Goal: Information Seeking & Learning: Learn about a topic

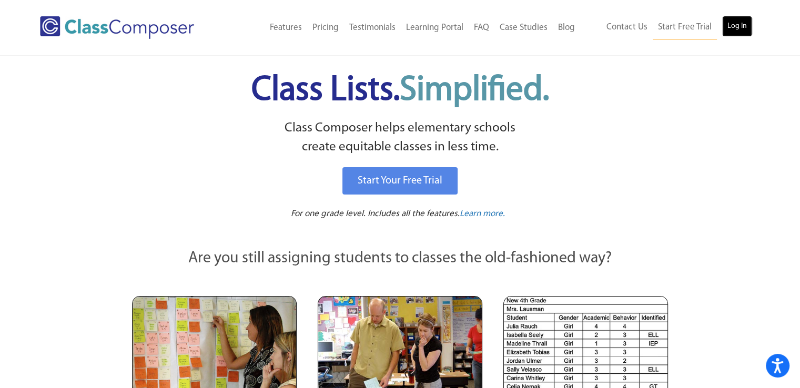
click at [725, 29] on link "Log In" at bounding box center [737, 26] width 30 height 21
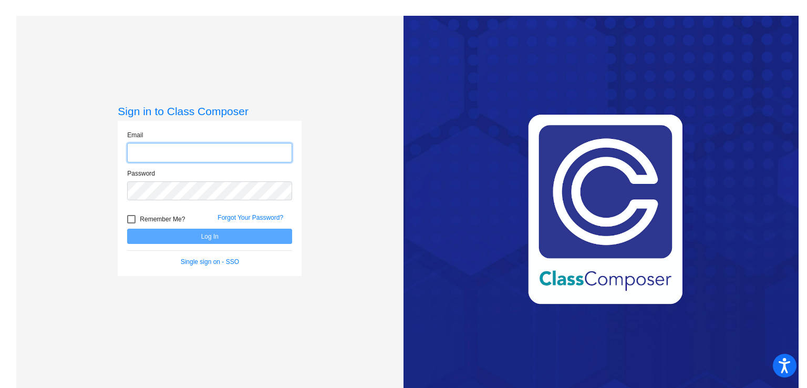
type input "[EMAIL_ADDRESS][DOMAIN_NAME]"
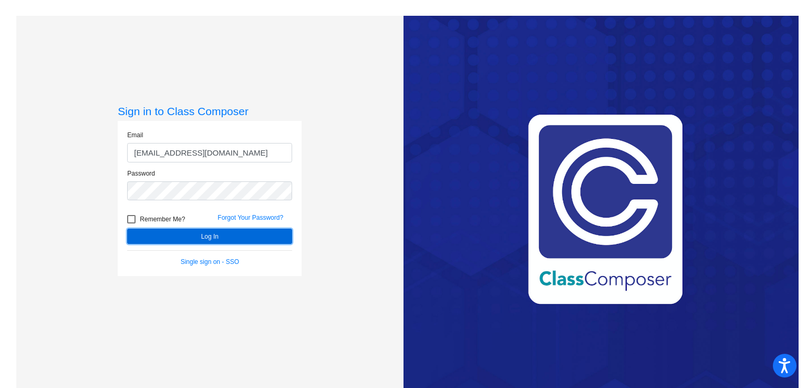
click at [190, 239] on button "Log In" at bounding box center [209, 236] width 165 height 15
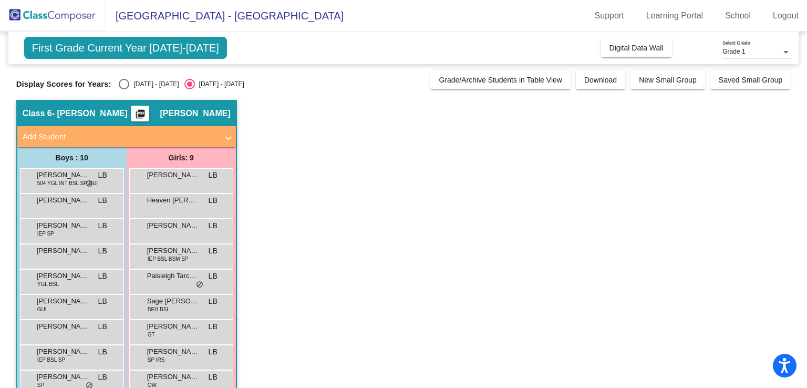
click at [124, 85] on div "Select an option" at bounding box center [124, 84] width 11 height 11
click at [124, 89] on input "[DATE] - [DATE]" at bounding box center [124, 89] width 1 height 1
radio input "true"
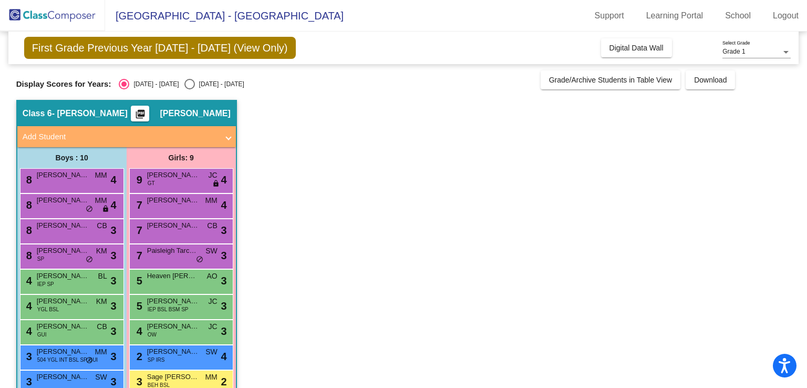
scroll to position [49, 0]
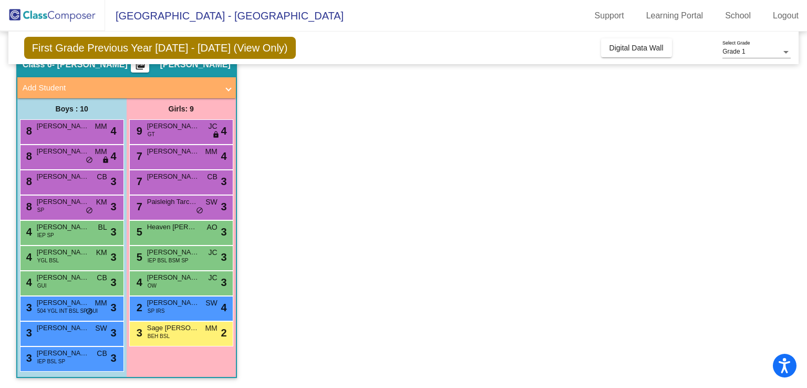
click at [217, 218] on div "7 Paisleigh [PERSON_NAME] SW lock do_not_disturb_alt 3" at bounding box center [181, 207] width 104 height 25
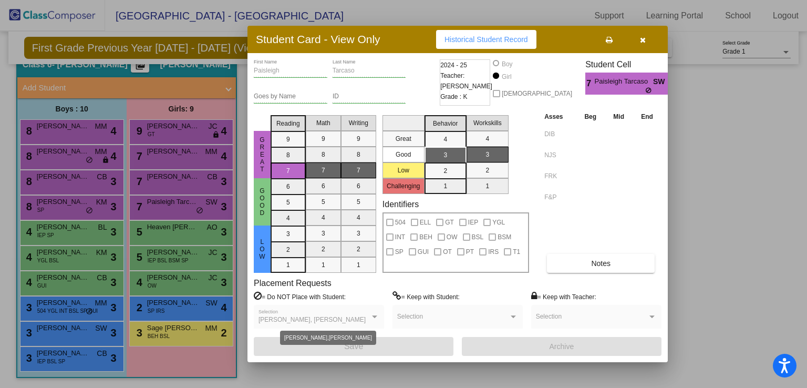
click at [367, 316] on div "[PERSON_NAME], [PERSON_NAME]" at bounding box center [314, 319] width 111 height 7
click at [744, 222] on div at bounding box center [403, 194] width 807 height 388
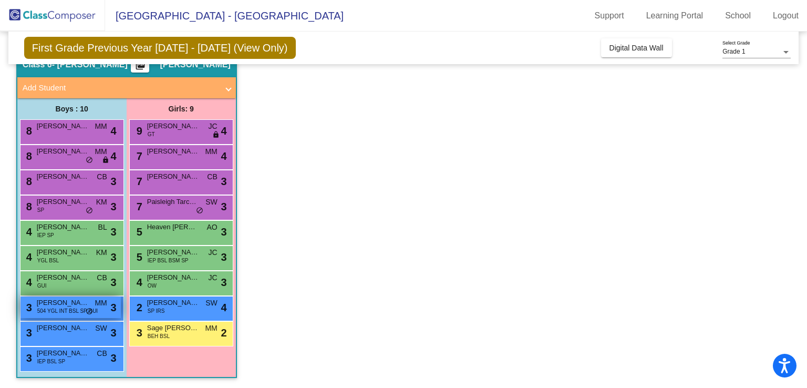
click at [81, 307] on span "504 YGL INT BSL SP GUI" at bounding box center [67, 311] width 60 height 8
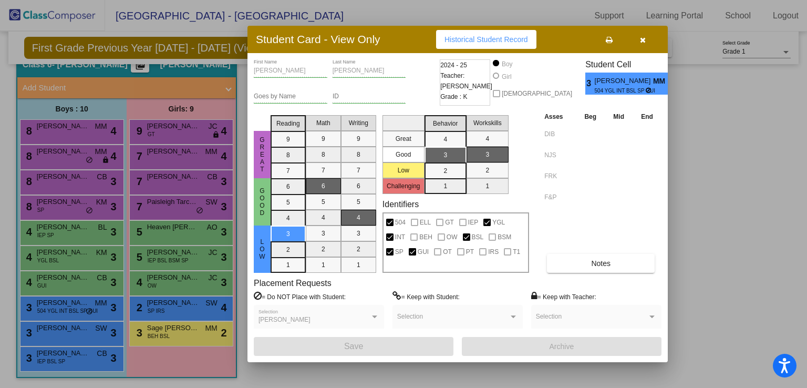
click at [644, 38] on icon "button" at bounding box center [643, 39] width 6 height 7
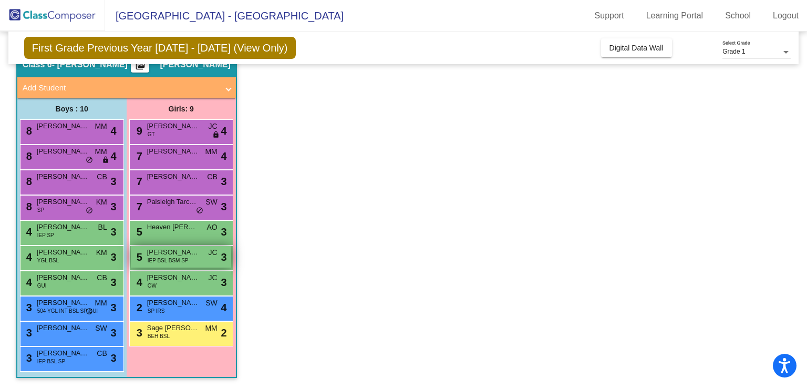
click at [191, 252] on span "[PERSON_NAME]" at bounding box center [173, 252] width 53 height 11
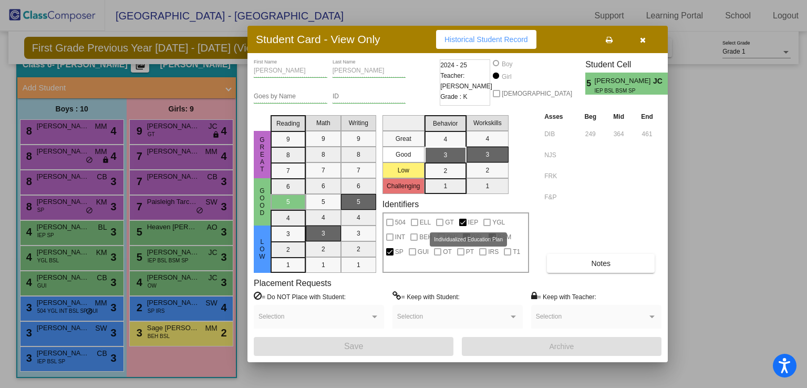
click at [474, 221] on span "IEP" at bounding box center [473, 222] width 10 height 13
click at [459, 221] on div at bounding box center [462, 222] width 7 height 7
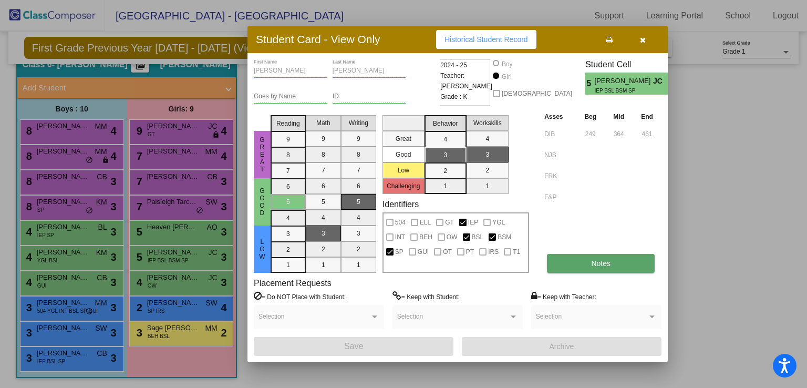
click at [568, 261] on button "Notes" at bounding box center [601, 263] width 108 height 19
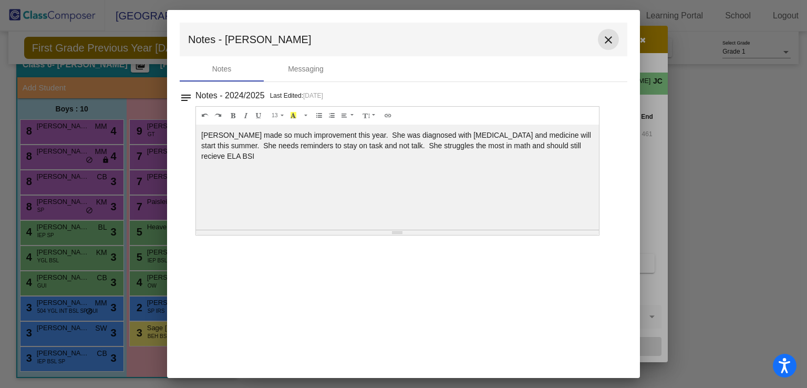
click at [608, 36] on mat-icon "close" at bounding box center [608, 40] width 13 height 13
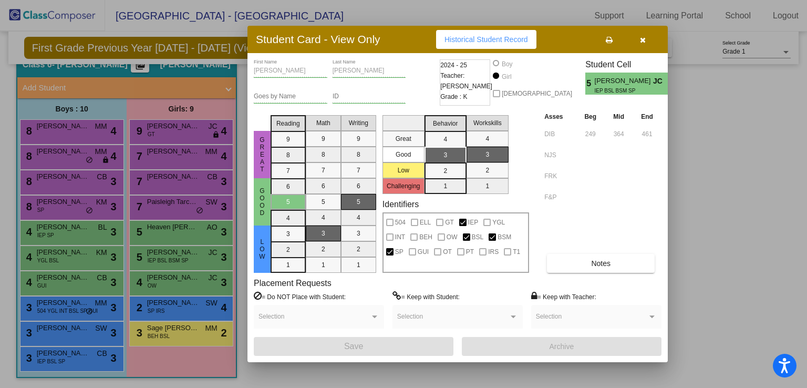
click at [699, 122] on div "Student Card - View Only Historical Student Record [PERSON_NAME] First Name [PE…" at bounding box center [403, 194] width 807 height 388
click at [646, 37] on icon "button" at bounding box center [643, 39] width 6 height 7
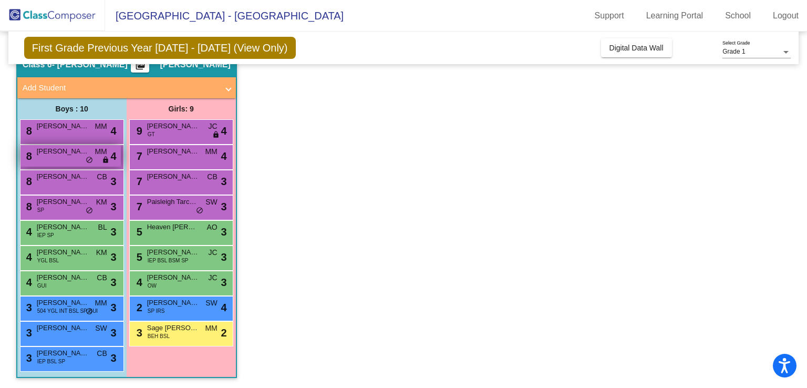
click at [88, 165] on div "8 [PERSON_NAME] MM lock do_not_disturb_alt 4" at bounding box center [71, 156] width 100 height 22
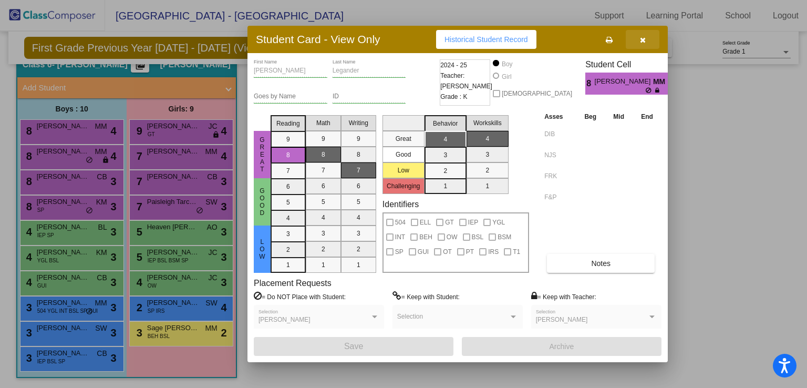
click at [642, 40] on icon "button" at bounding box center [643, 39] width 6 height 7
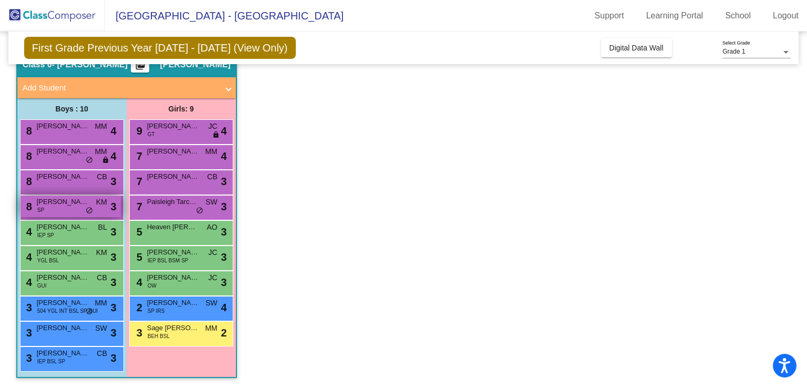
click at [53, 212] on div "8 [PERSON_NAME] SP KM lock do_not_disturb_alt 3" at bounding box center [71, 207] width 100 height 22
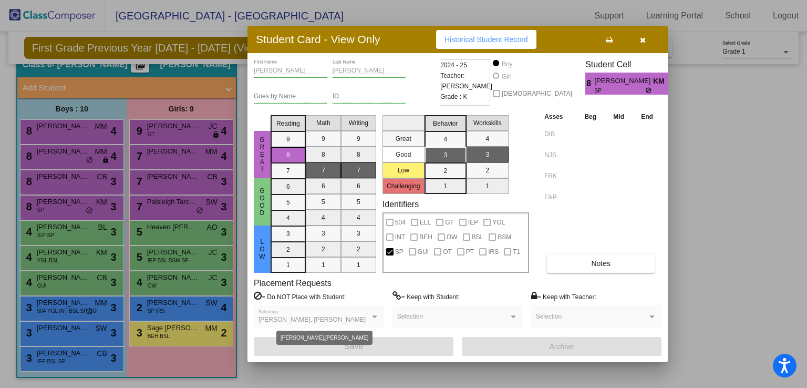
click at [371, 318] on div at bounding box center [374, 316] width 9 height 7
click at [640, 40] on icon "button" at bounding box center [643, 39] width 6 height 7
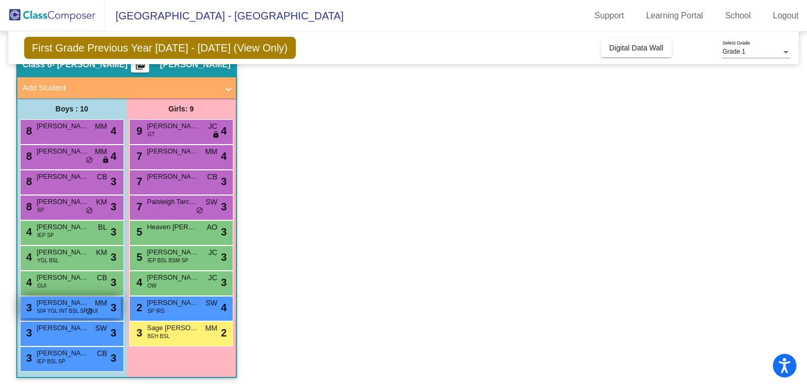
click at [78, 309] on span "504 YGL INT BSL SP GUI" at bounding box center [67, 311] width 60 height 8
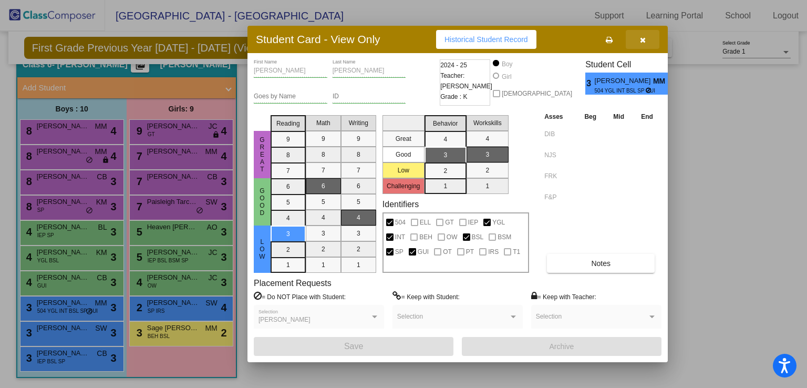
click at [640, 40] on icon "button" at bounding box center [643, 39] width 6 height 7
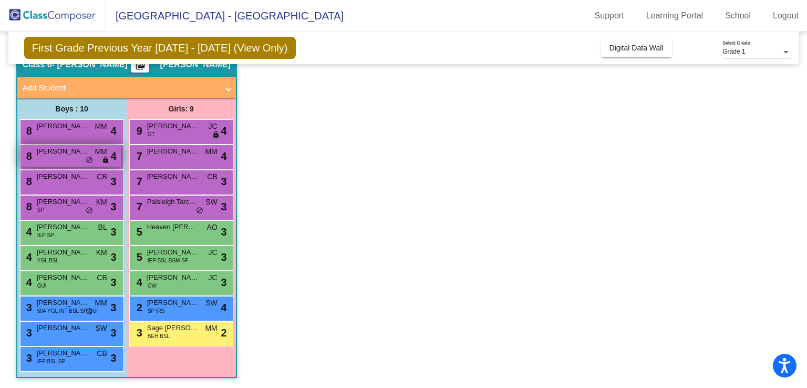
click at [103, 149] on span "MM" at bounding box center [101, 151] width 12 height 11
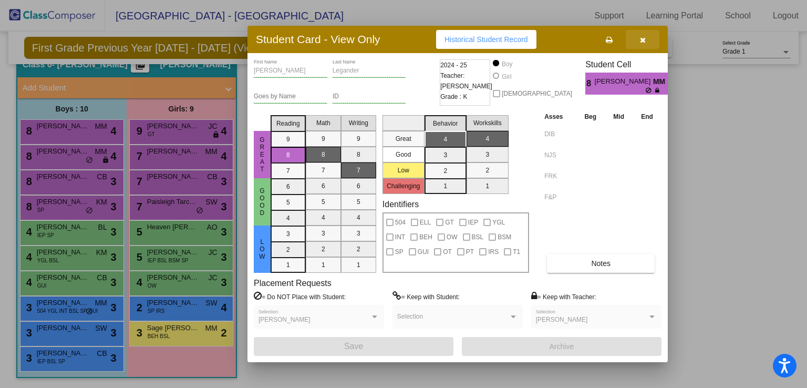
click at [644, 36] on icon "button" at bounding box center [643, 39] width 6 height 7
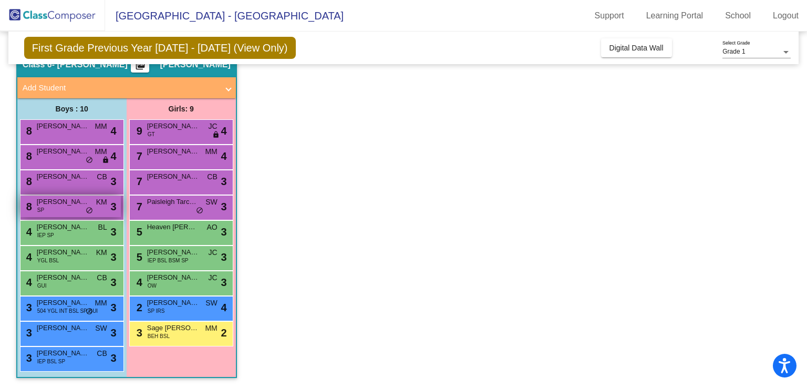
click at [106, 208] on div "8 [PERSON_NAME] SP KM lock do_not_disturb_alt 3" at bounding box center [71, 207] width 100 height 22
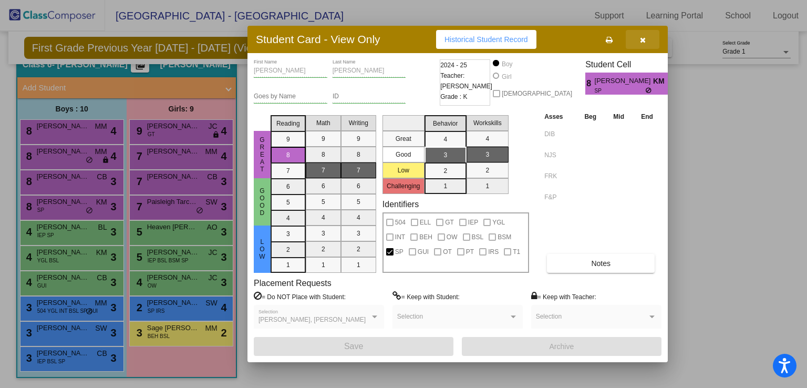
click at [643, 39] on icon "button" at bounding box center [643, 39] width 6 height 7
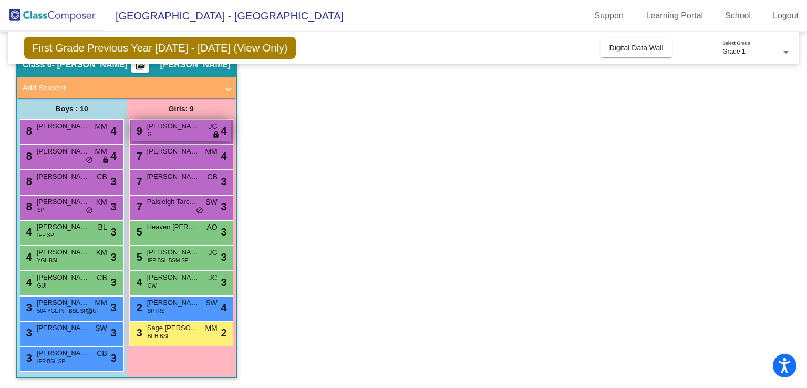
click at [194, 134] on div "9 [PERSON_NAME] GT JC lock do_not_disturb_alt 4" at bounding box center [181, 131] width 100 height 22
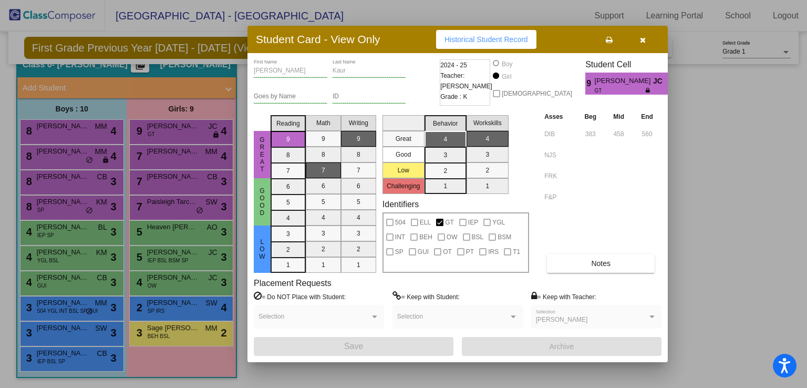
click at [640, 38] on icon "button" at bounding box center [643, 39] width 6 height 7
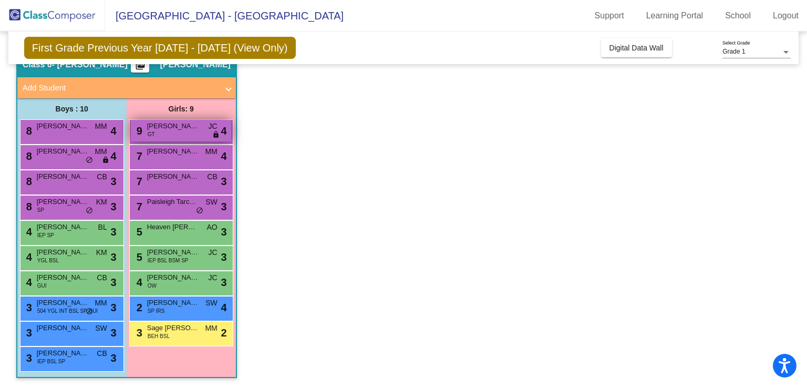
click at [185, 130] on span "[PERSON_NAME]" at bounding box center [173, 126] width 53 height 11
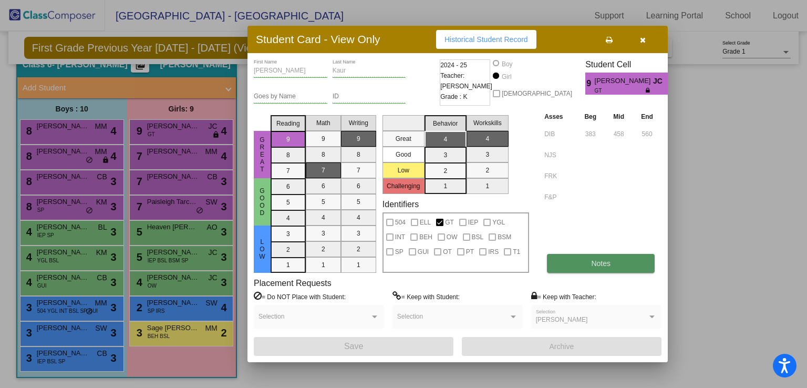
click at [596, 263] on span "Notes" at bounding box center [600, 263] width 19 height 8
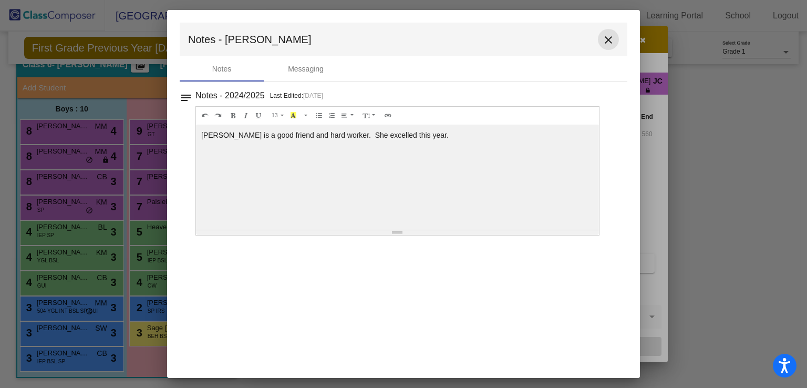
click at [610, 42] on mat-icon "close" at bounding box center [608, 40] width 13 height 13
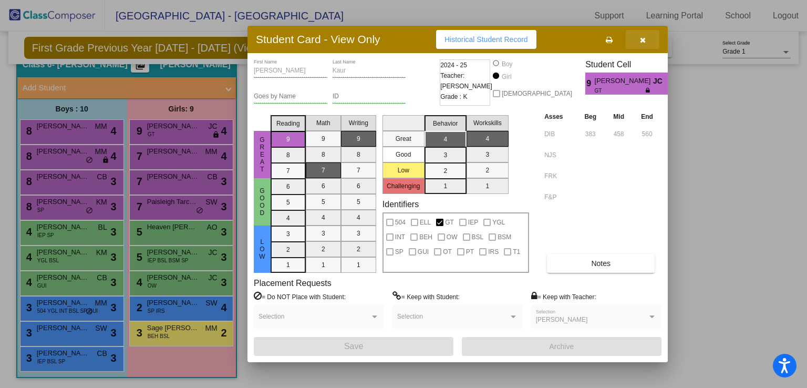
click at [646, 40] on button "button" at bounding box center [643, 39] width 34 height 19
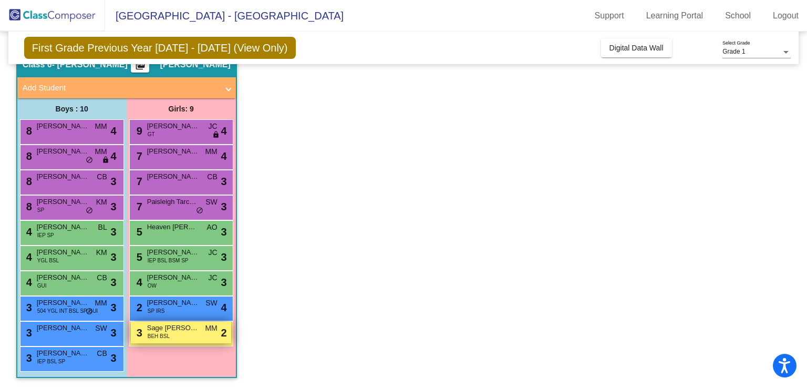
click at [198, 340] on div "3 Sage [PERSON_NAME] BEH BSL MM lock do_not_disturb_alt 2" at bounding box center [181, 333] width 100 height 22
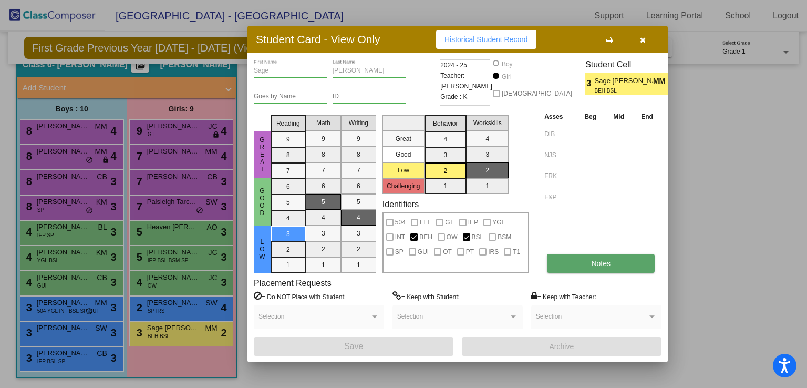
click at [591, 260] on span "Notes" at bounding box center [600, 263] width 19 height 8
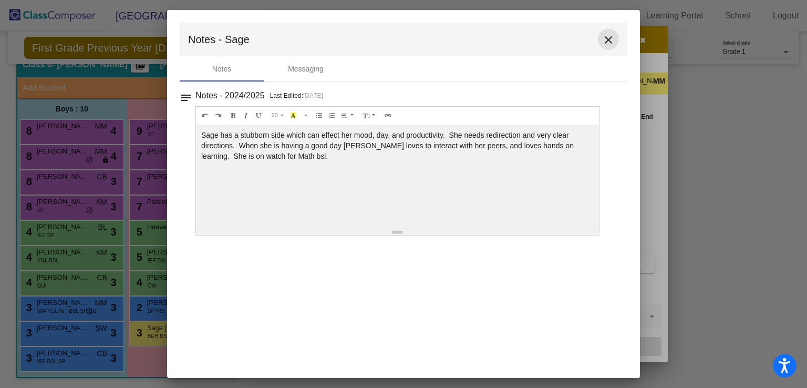
click at [612, 40] on mat-icon "close" at bounding box center [608, 40] width 13 height 13
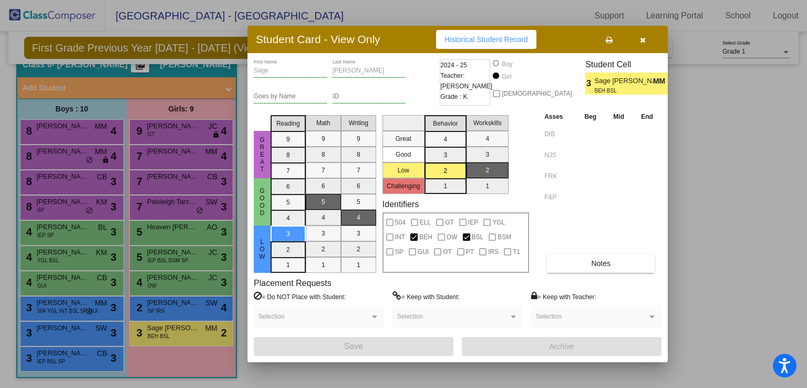
click at [641, 36] on icon "button" at bounding box center [643, 39] width 6 height 7
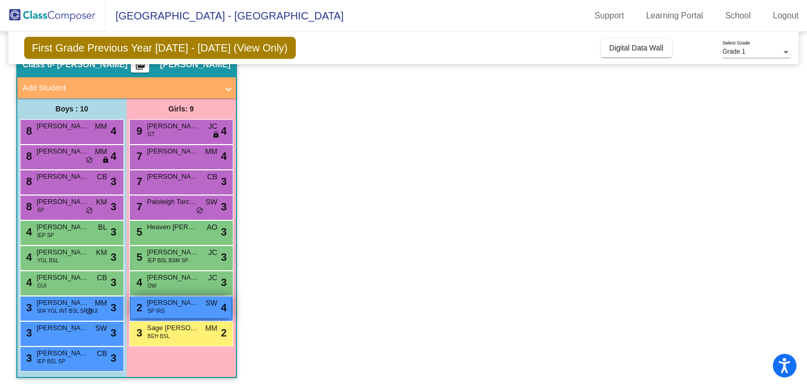
click at [189, 306] on span "[PERSON_NAME]" at bounding box center [173, 303] width 53 height 11
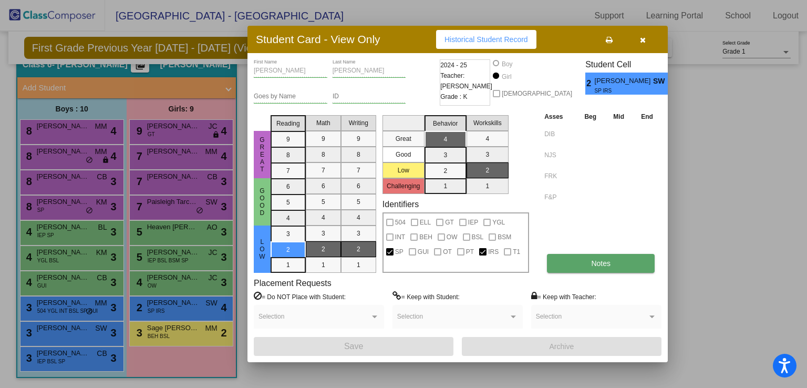
click at [599, 261] on span "Notes" at bounding box center [600, 263] width 19 height 8
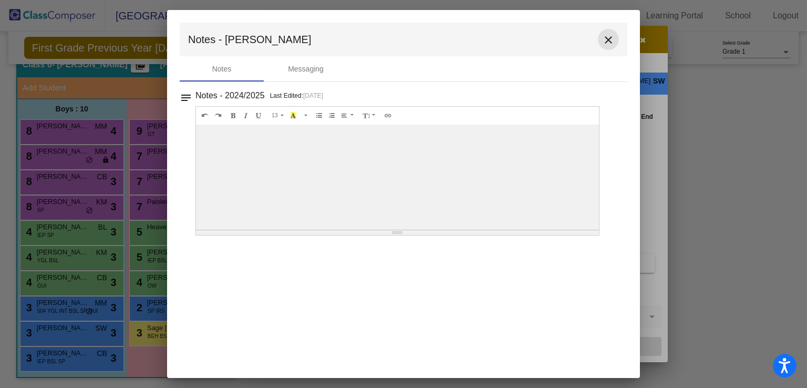
click at [613, 35] on mat-icon "close" at bounding box center [608, 40] width 13 height 13
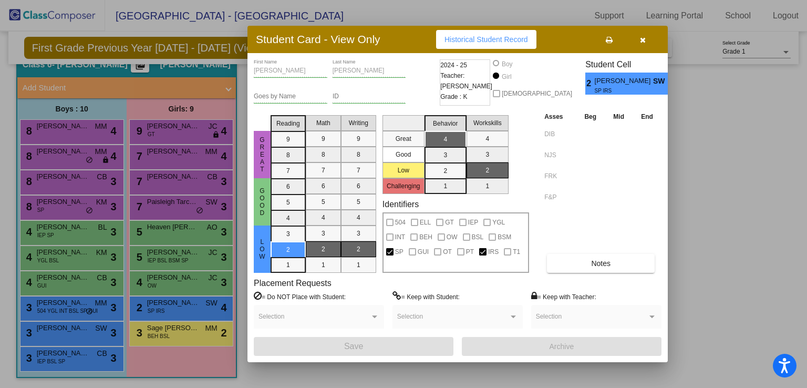
click at [192, 288] on div at bounding box center [403, 194] width 807 height 388
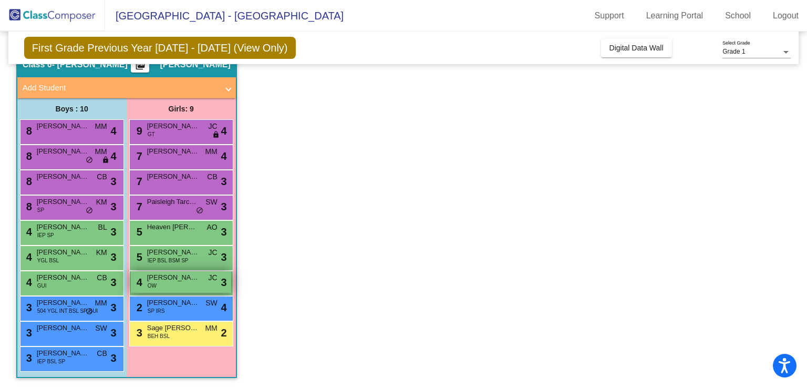
click at [192, 285] on div "4 [PERSON_NAME] OW JC lock do_not_disturb_alt 3" at bounding box center [181, 282] width 100 height 22
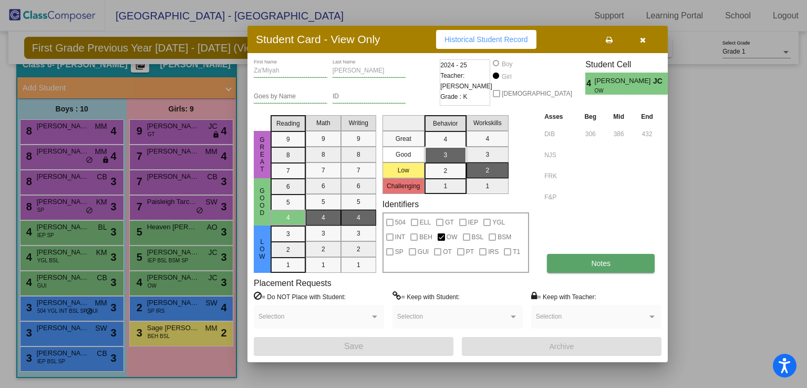
click at [576, 258] on button "Notes" at bounding box center [601, 263] width 108 height 19
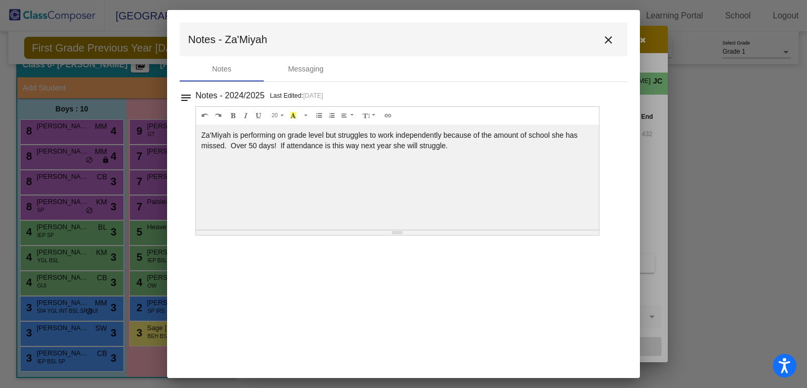
click at [610, 42] on mat-icon "close" at bounding box center [608, 40] width 13 height 13
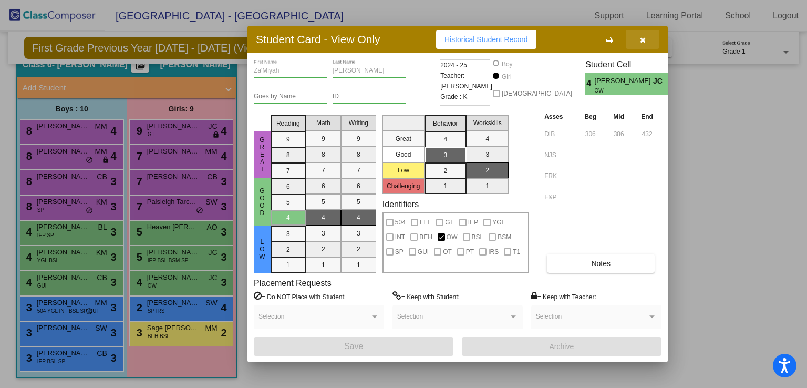
click at [643, 40] on icon "button" at bounding box center [643, 39] width 6 height 7
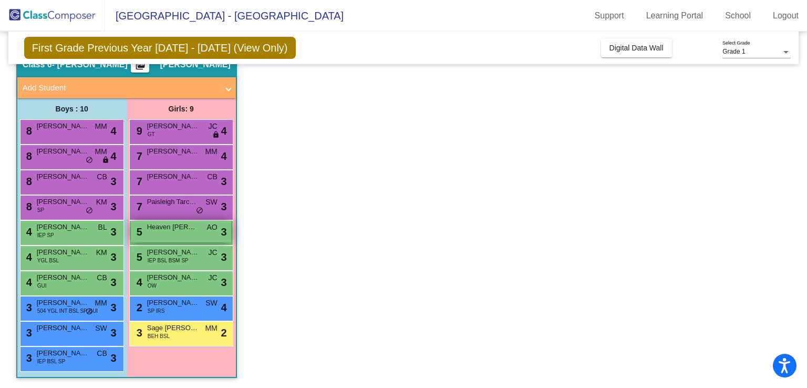
click at [194, 232] on div "5 Heaven [PERSON_NAME] lock do_not_disturb_alt 3" at bounding box center [181, 232] width 100 height 22
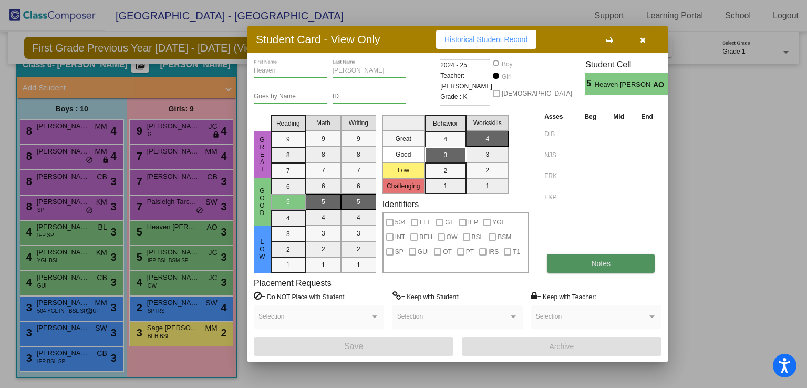
click at [576, 264] on button "Notes" at bounding box center [601, 263] width 108 height 19
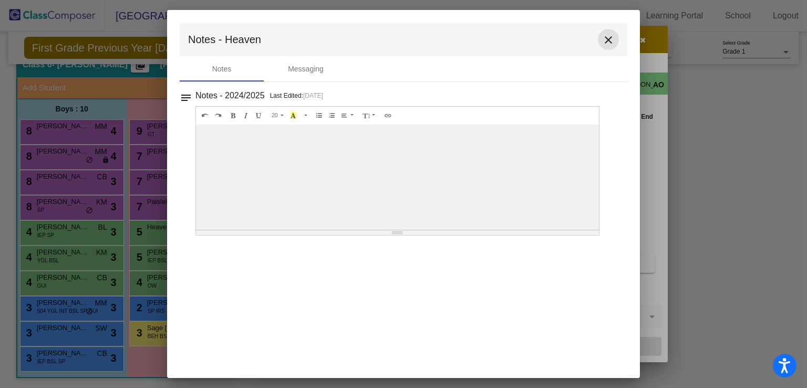
click at [606, 34] on mat-icon "close" at bounding box center [608, 40] width 13 height 13
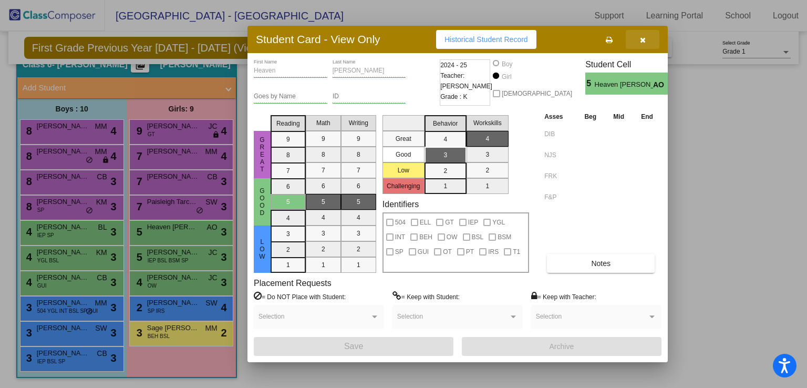
click at [641, 36] on icon "button" at bounding box center [643, 39] width 6 height 7
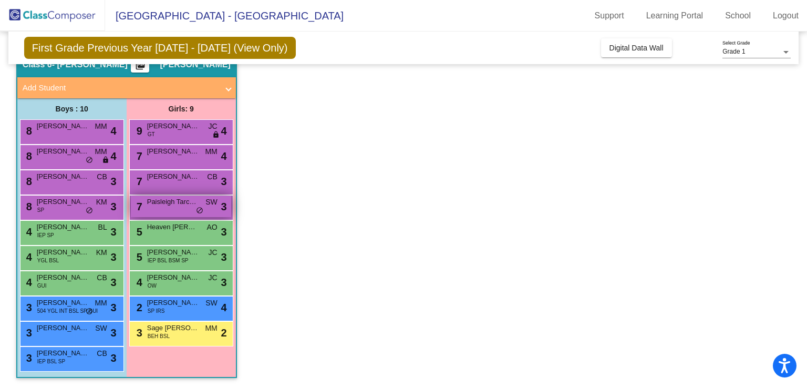
click at [167, 204] on span "Paisleigh Tarcaso" at bounding box center [173, 202] width 53 height 11
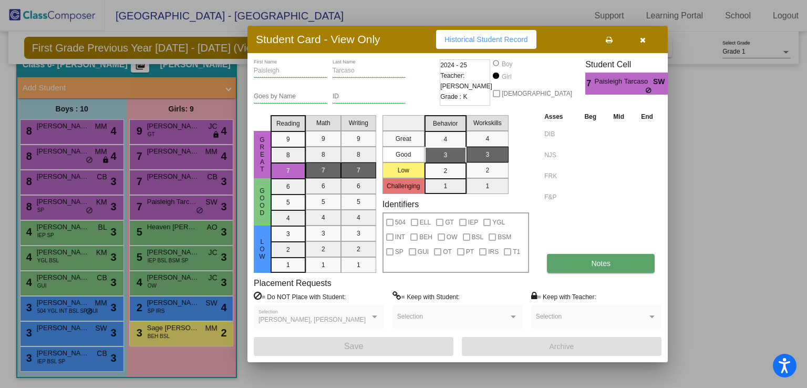
click at [566, 261] on button "Notes" at bounding box center [601, 263] width 108 height 19
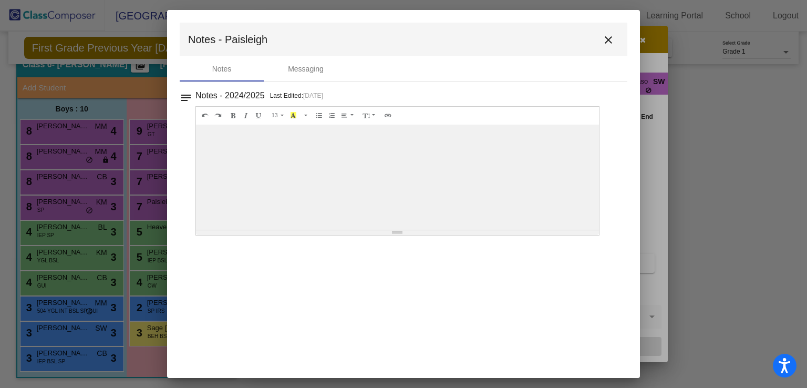
click at [606, 36] on mat-icon "close" at bounding box center [608, 40] width 13 height 13
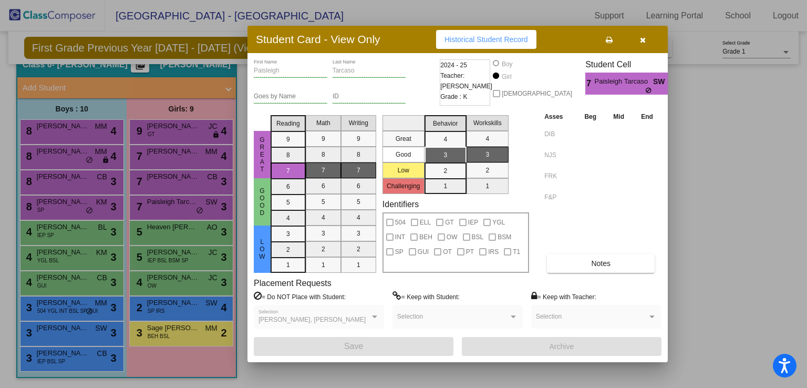
click at [173, 186] on div at bounding box center [403, 194] width 807 height 388
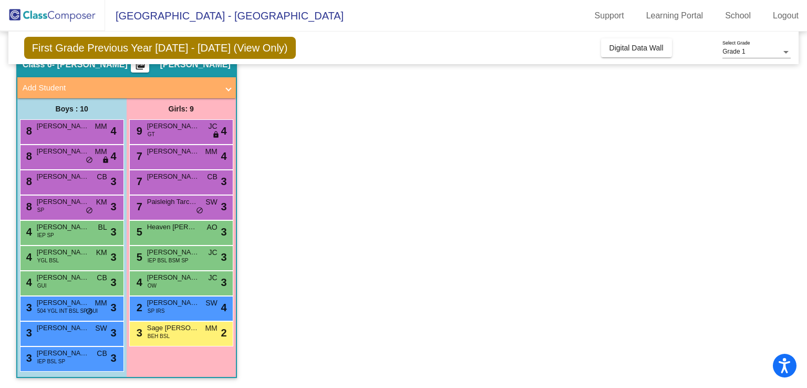
click at [173, 186] on div "7 [PERSON_NAME] CB lock do_not_disturb_alt 3" at bounding box center [181, 181] width 100 height 22
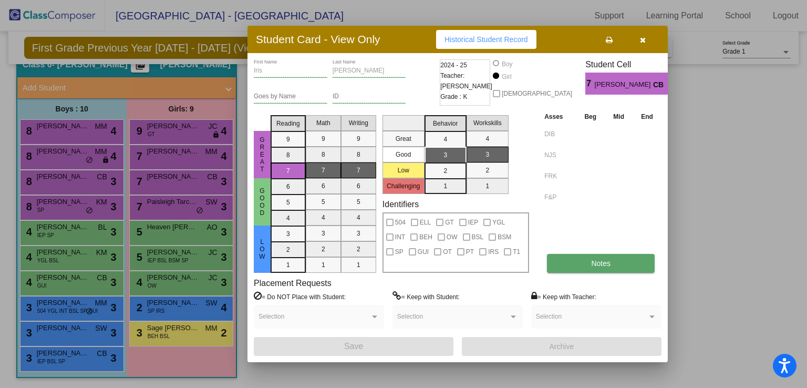
click at [616, 261] on button "Notes" at bounding box center [601, 263] width 108 height 19
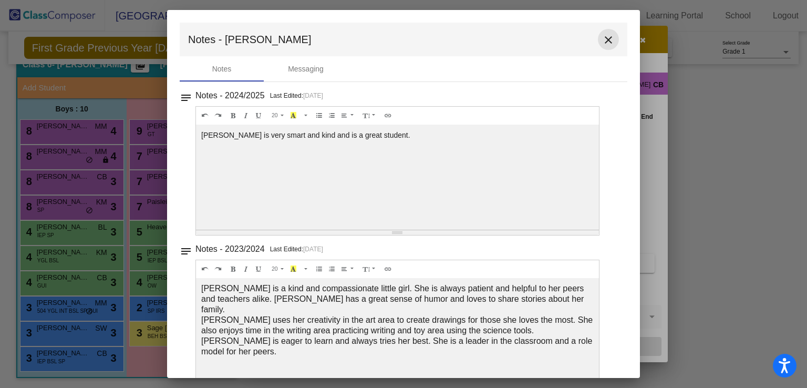
click at [602, 40] on mat-icon "close" at bounding box center [608, 40] width 13 height 13
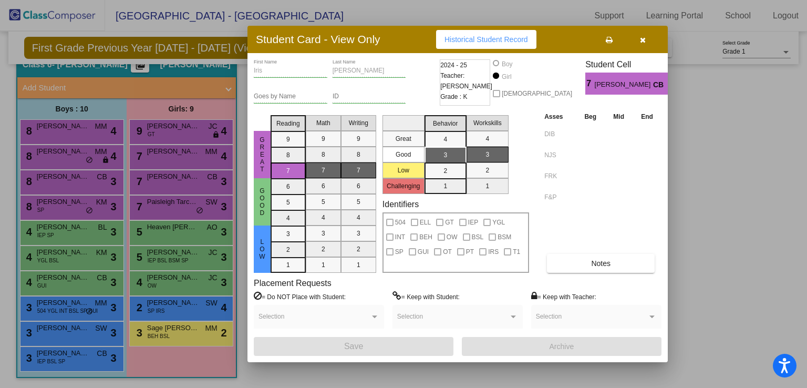
click at [643, 40] on icon "button" at bounding box center [643, 39] width 6 height 7
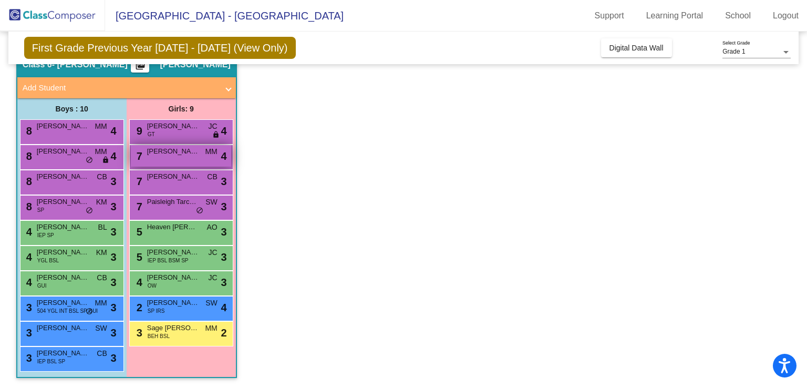
click at [193, 160] on div "7 [PERSON_NAME] MM lock do_not_disturb_alt 4" at bounding box center [181, 156] width 100 height 22
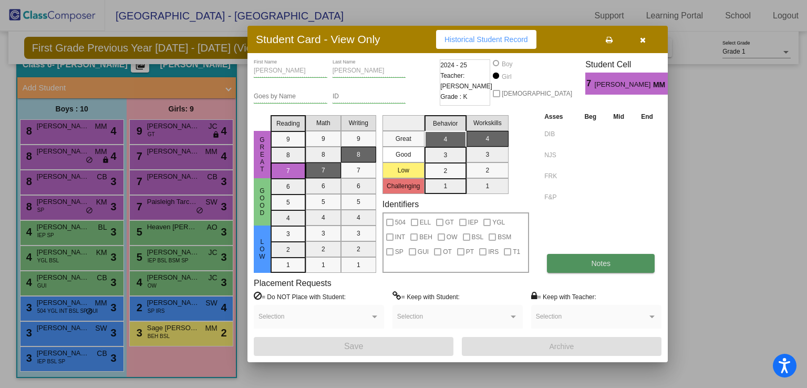
click at [569, 258] on button "Notes" at bounding box center [601, 263] width 108 height 19
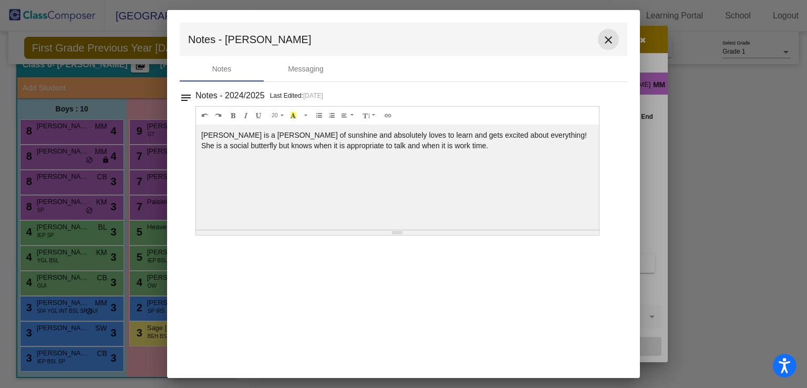
click at [609, 38] on mat-icon "close" at bounding box center [608, 40] width 13 height 13
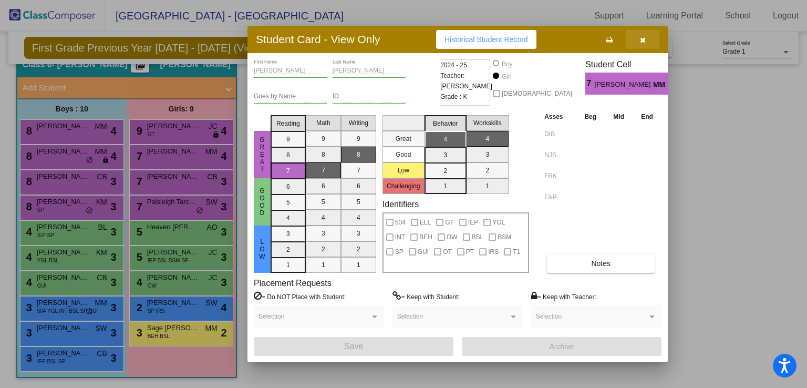
click at [642, 38] on icon "button" at bounding box center [643, 39] width 6 height 7
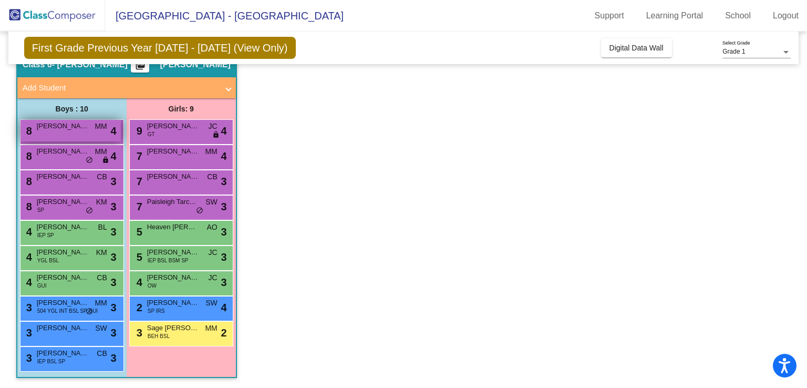
click at [90, 131] on div "8 [PERSON_NAME] MM lock do_not_disturb_alt 4" at bounding box center [71, 131] width 100 height 22
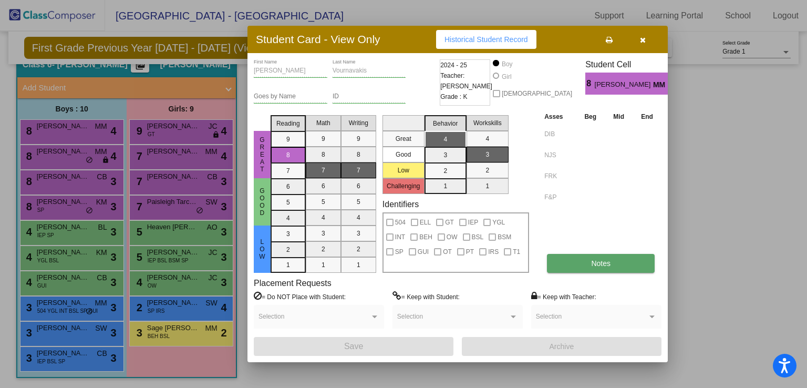
click at [604, 269] on button "Notes" at bounding box center [601, 263] width 108 height 19
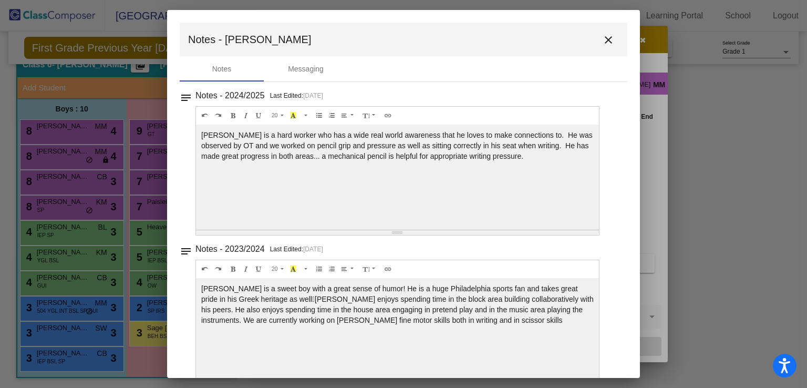
click at [602, 40] on mat-icon "close" at bounding box center [608, 40] width 13 height 13
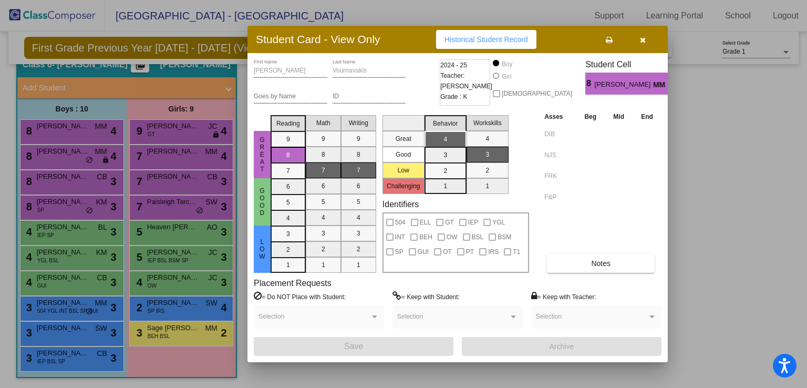
click at [82, 160] on div at bounding box center [403, 194] width 807 height 388
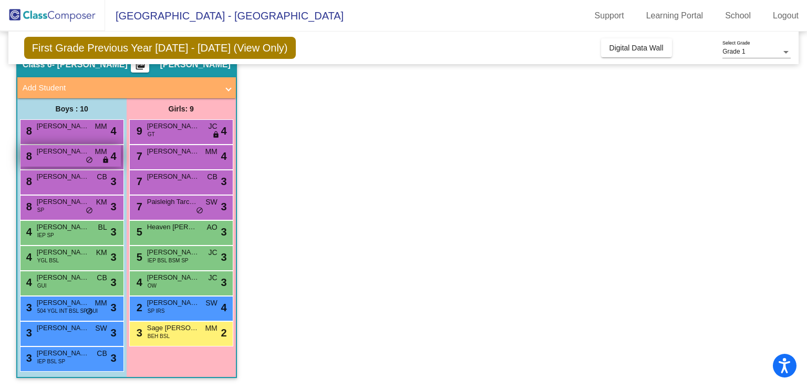
click at [83, 160] on div "8 [PERSON_NAME] MM lock do_not_disturb_alt 4" at bounding box center [71, 156] width 100 height 22
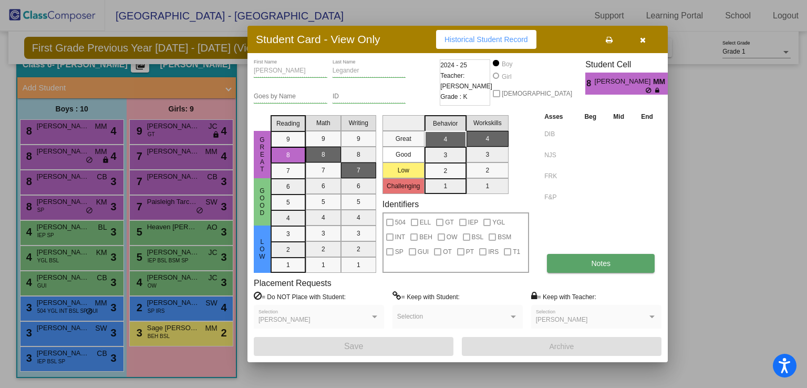
click at [576, 260] on button "Notes" at bounding box center [601, 263] width 108 height 19
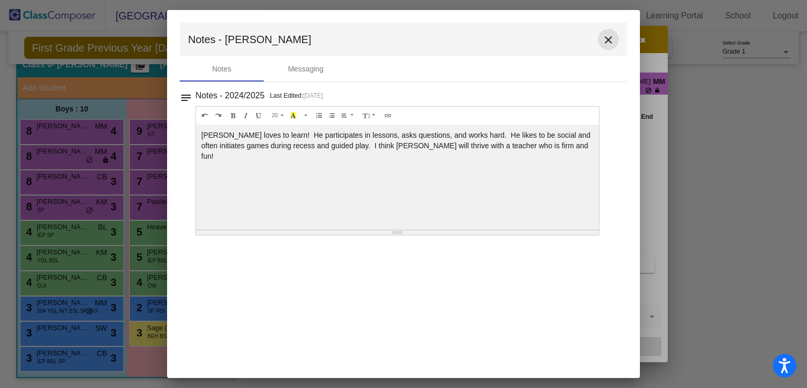
click at [608, 38] on mat-icon "close" at bounding box center [608, 40] width 13 height 13
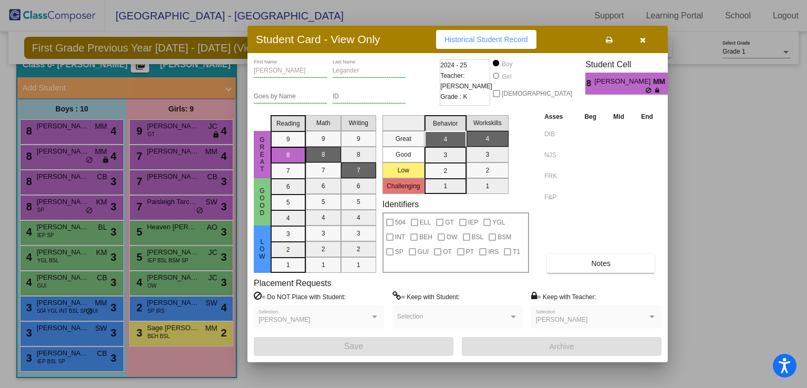
click at [81, 179] on div at bounding box center [403, 194] width 807 height 388
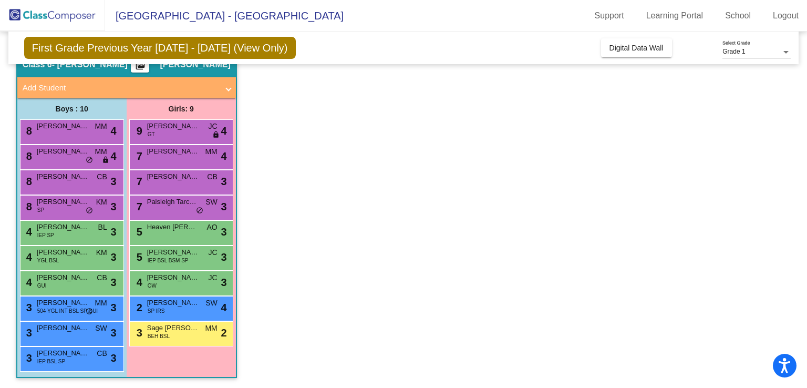
click at [81, 179] on span "[PERSON_NAME]" at bounding box center [63, 176] width 53 height 11
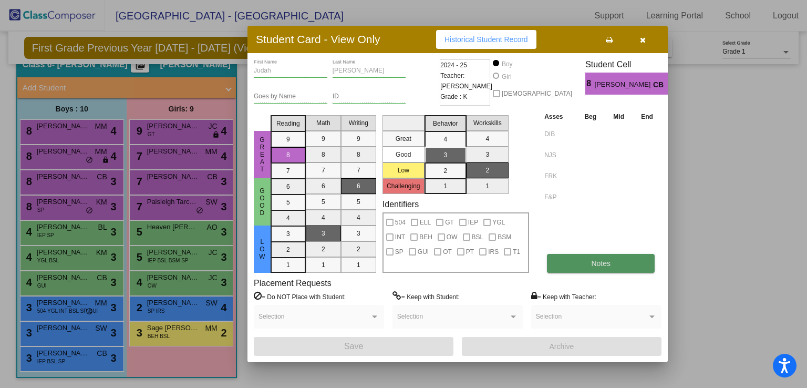
click at [600, 261] on span "Notes" at bounding box center [600, 263] width 19 height 8
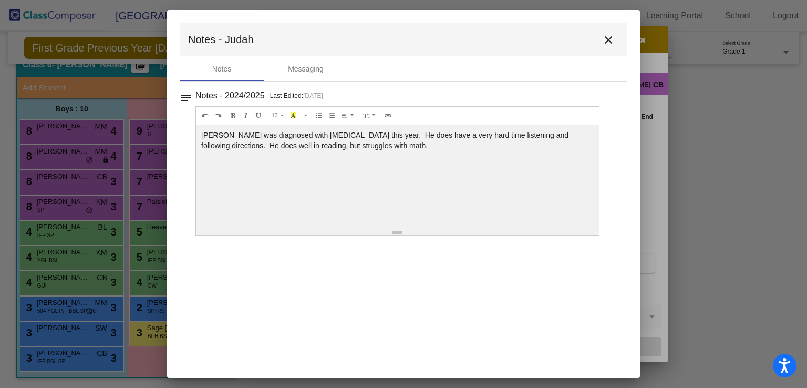
click at [610, 36] on mat-icon "close" at bounding box center [608, 40] width 13 height 13
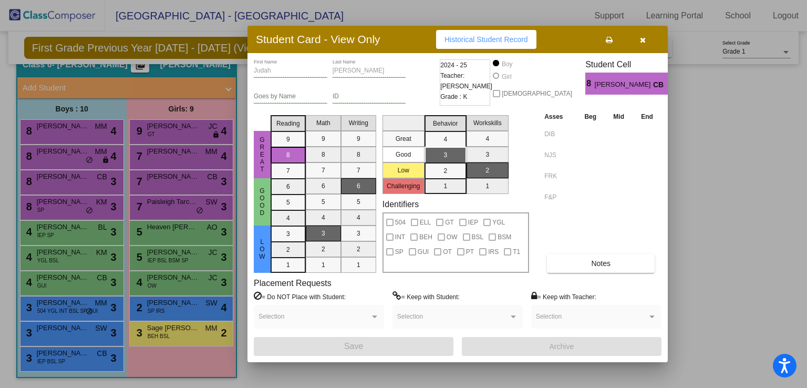
click at [56, 209] on div at bounding box center [403, 194] width 807 height 388
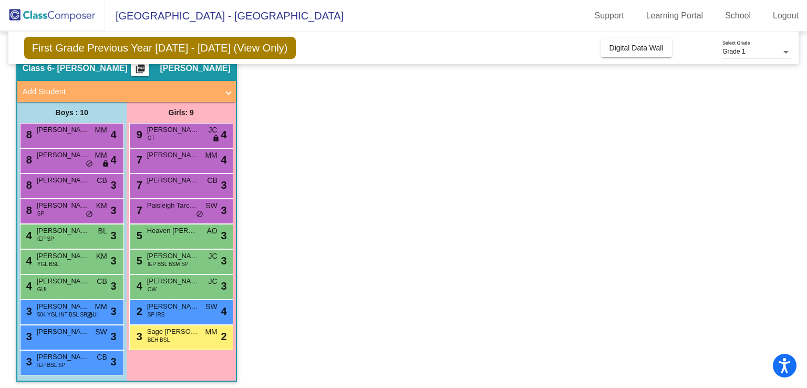
scroll to position [46, 0]
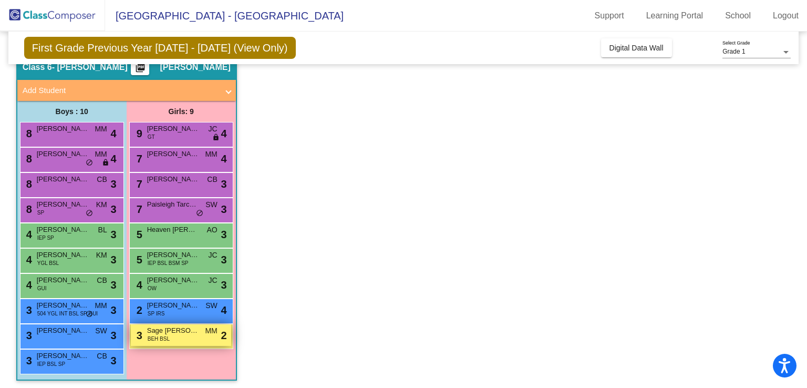
click at [177, 334] on span "Sage [PERSON_NAME]" at bounding box center [173, 330] width 53 height 11
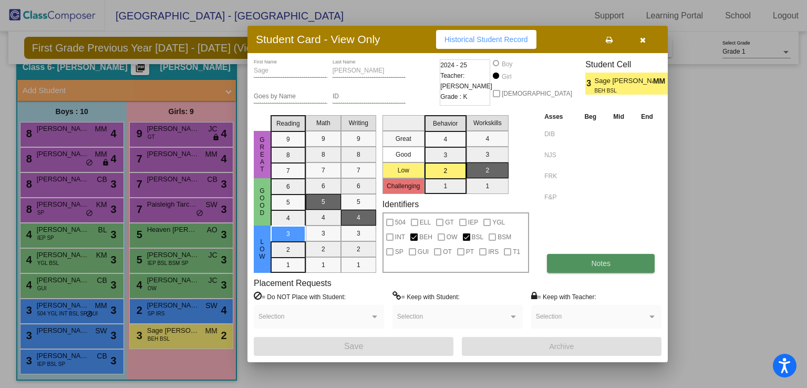
click at [565, 264] on button "Notes" at bounding box center [601, 263] width 108 height 19
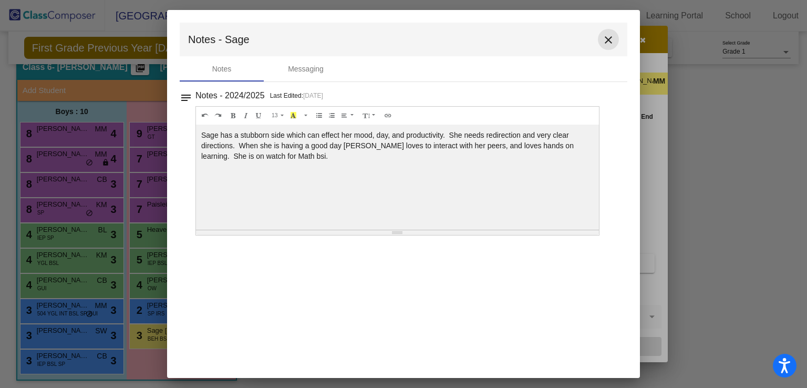
click at [609, 37] on mat-icon "close" at bounding box center [608, 40] width 13 height 13
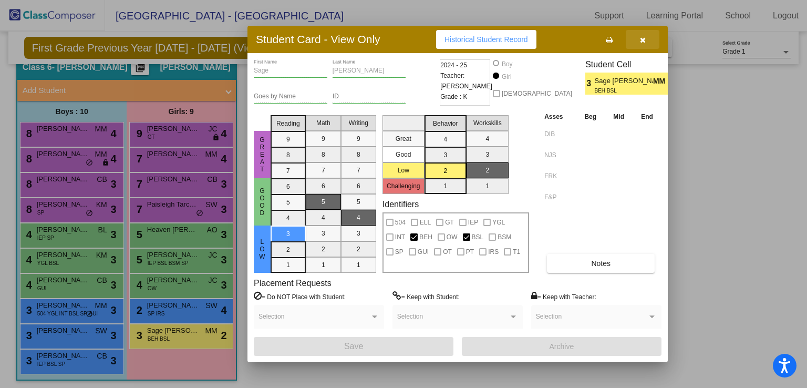
click at [643, 38] on icon "button" at bounding box center [643, 39] width 6 height 7
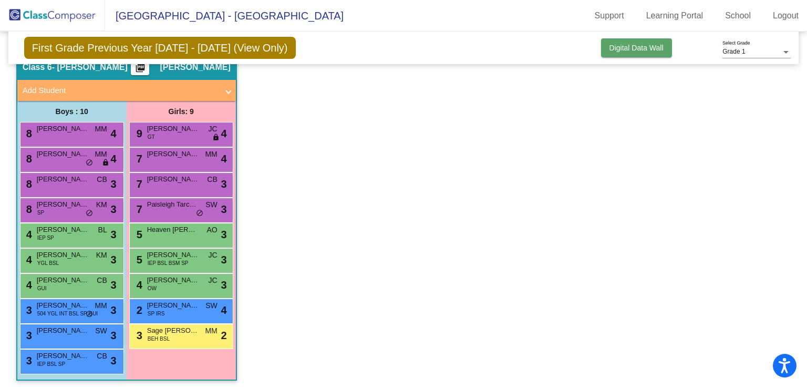
click at [621, 50] on span "Digital Data Wall" at bounding box center [637, 48] width 54 height 8
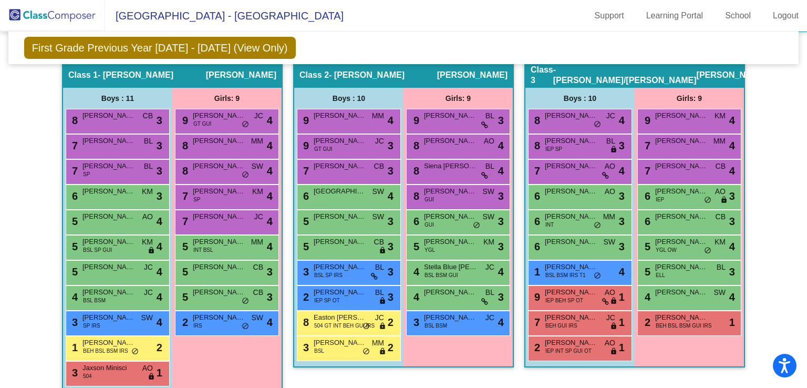
scroll to position [291, 0]
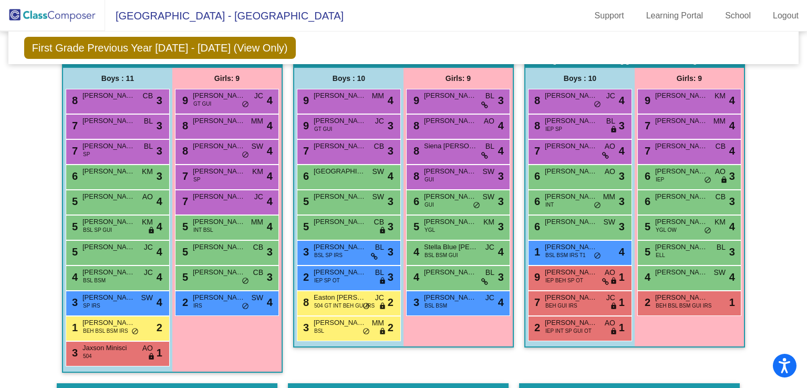
scroll to position [314, 0]
